Goal: Navigation & Orientation: Find specific page/section

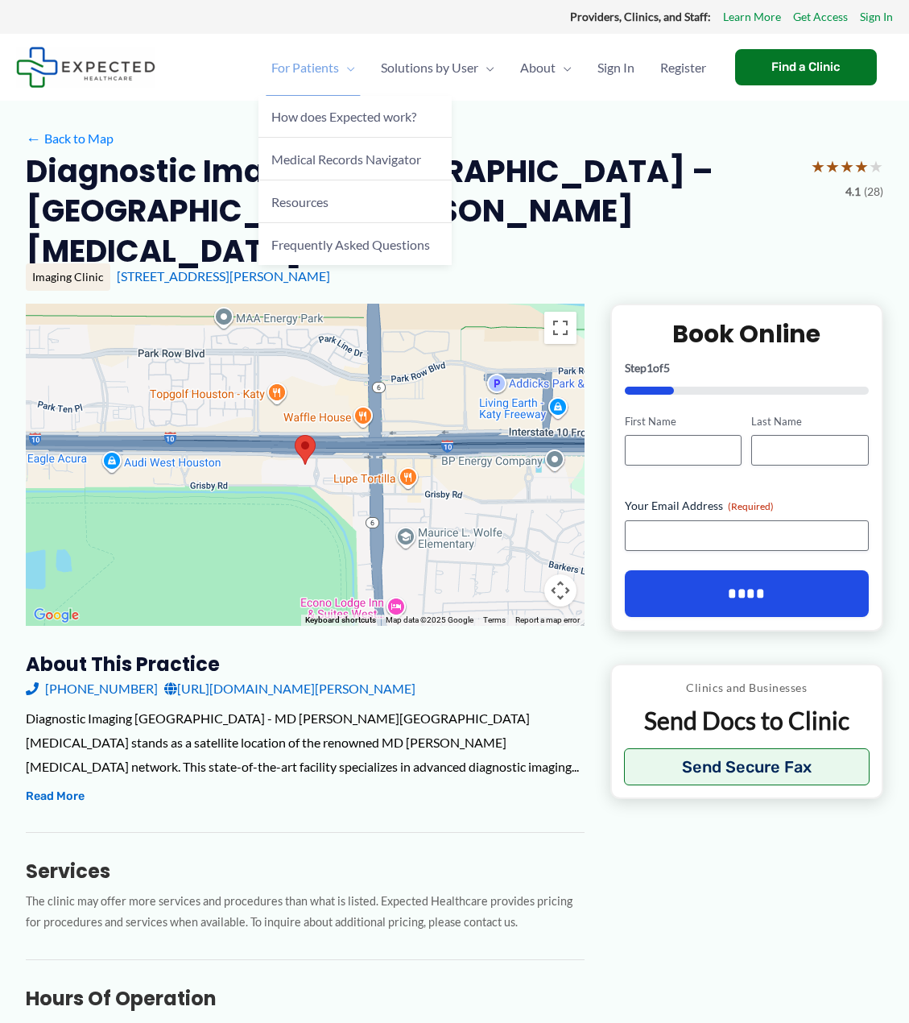
click at [324, 72] on span "For Patients" at bounding box center [305, 67] width 68 height 56
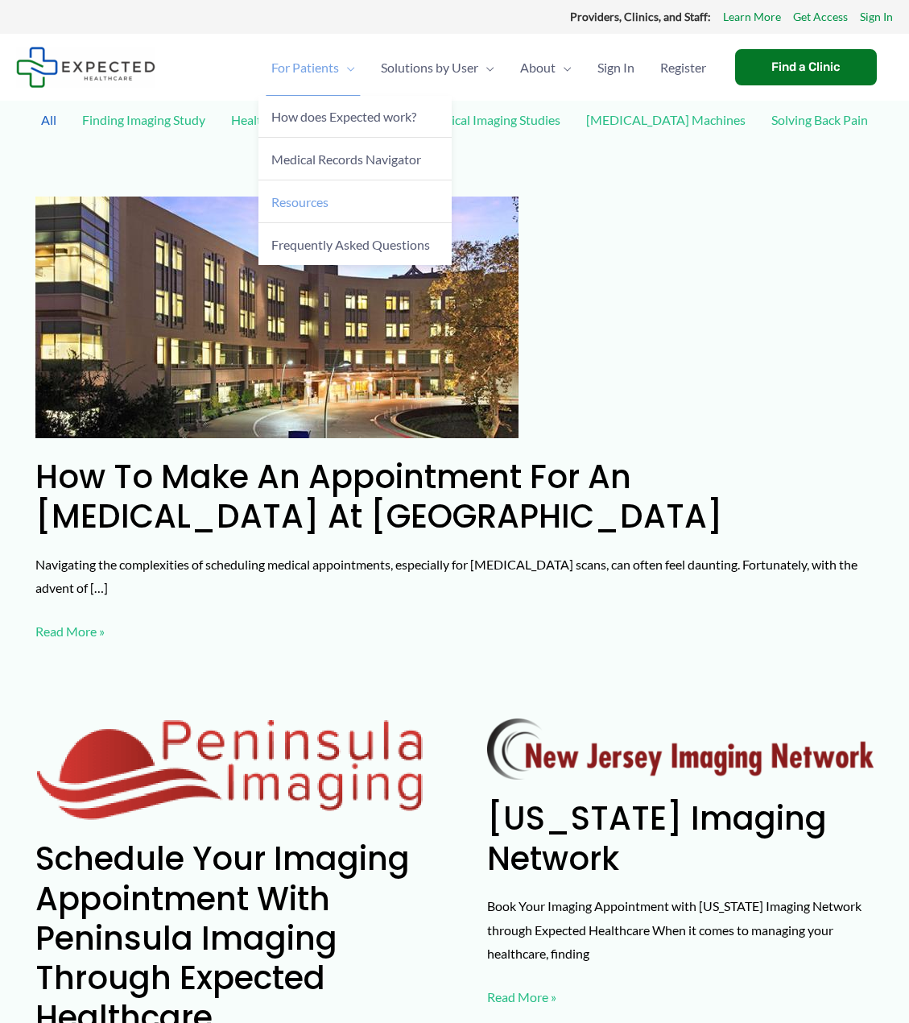
click at [316, 205] on span "Resources" at bounding box center [299, 201] width 57 height 15
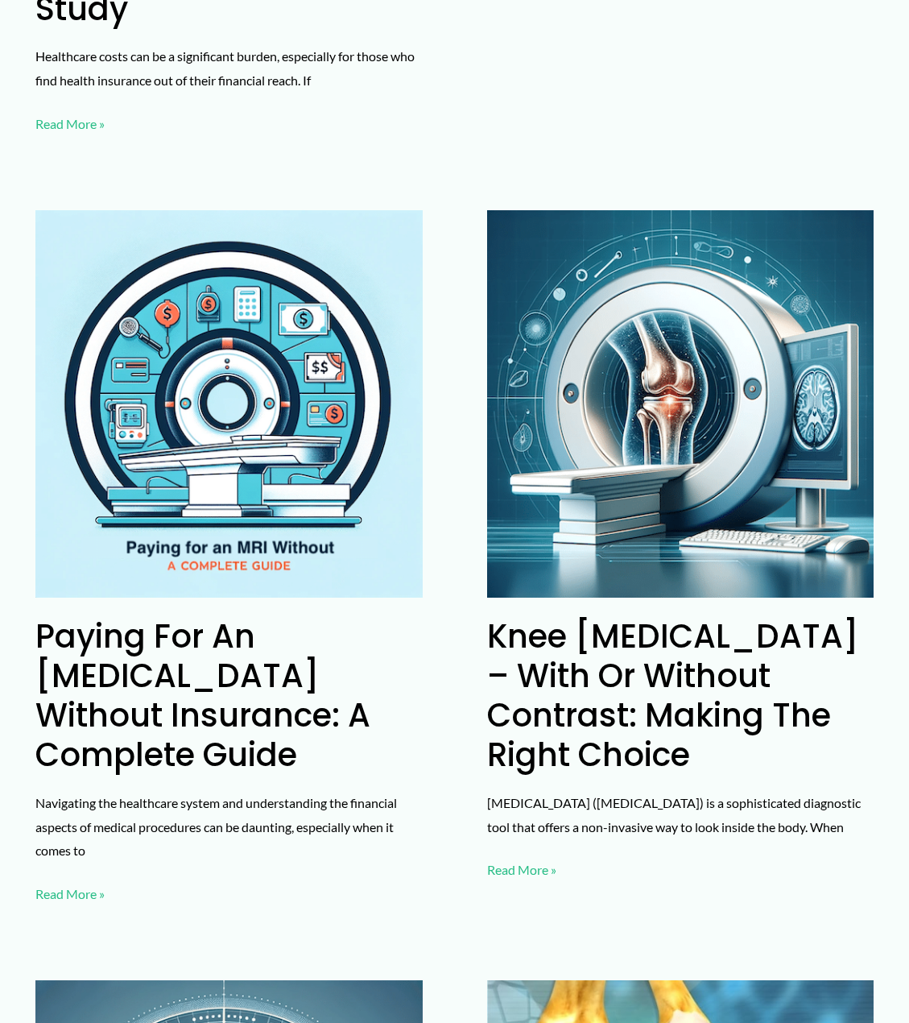
scroll to position [4573, 0]
